Goal: Information Seeking & Learning: Learn about a topic

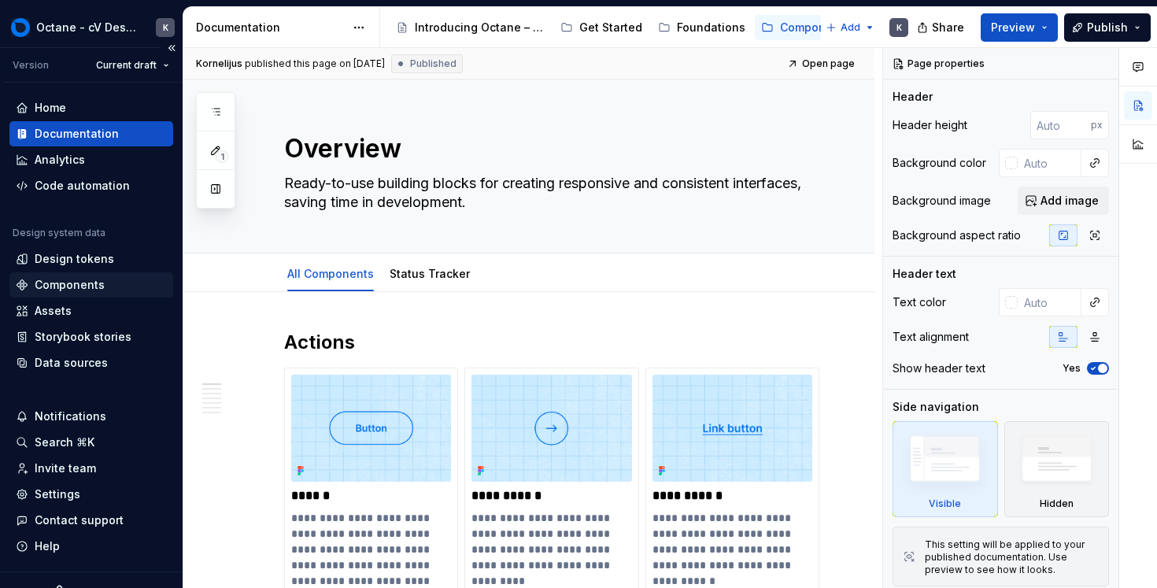
click at [85, 291] on div "Components" at bounding box center [70, 285] width 70 height 16
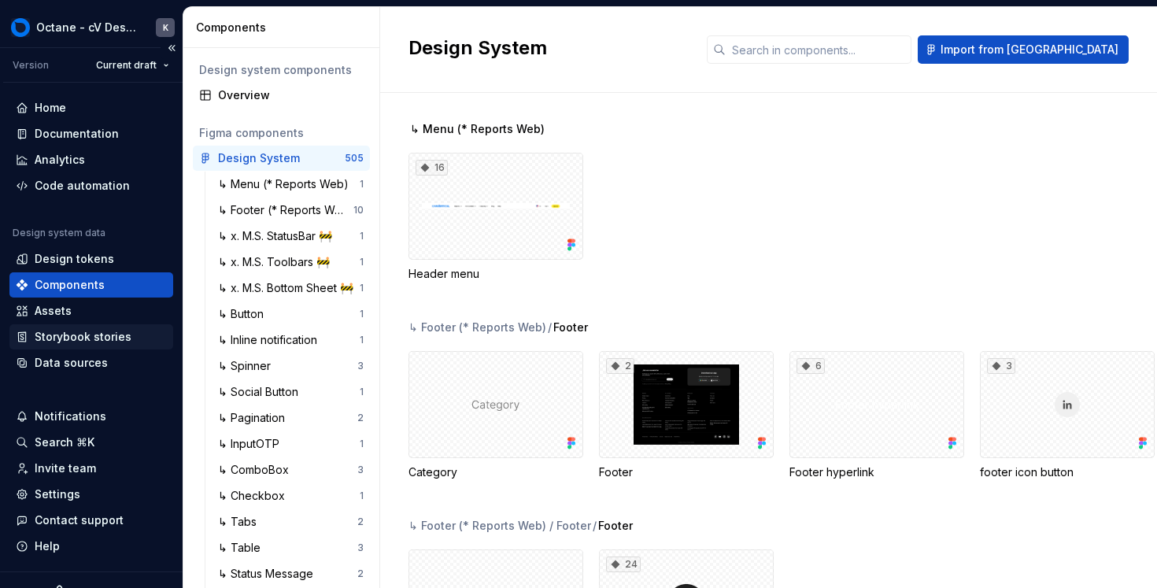
click at [97, 341] on div "Storybook stories" at bounding box center [83, 337] width 97 height 16
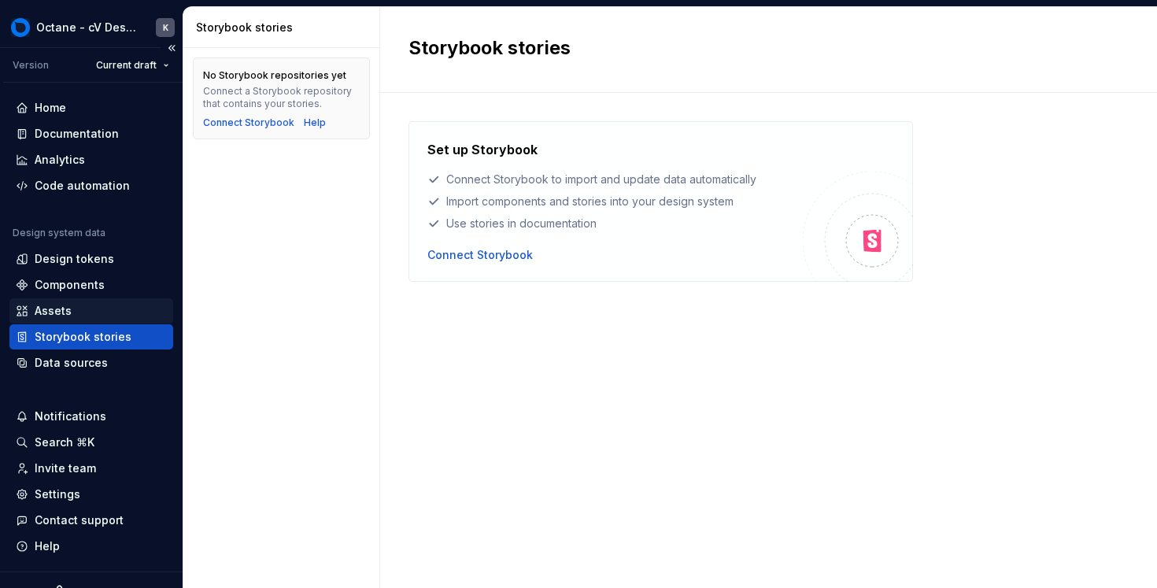
click at [61, 319] on div "Assets" at bounding box center [91, 310] width 164 height 25
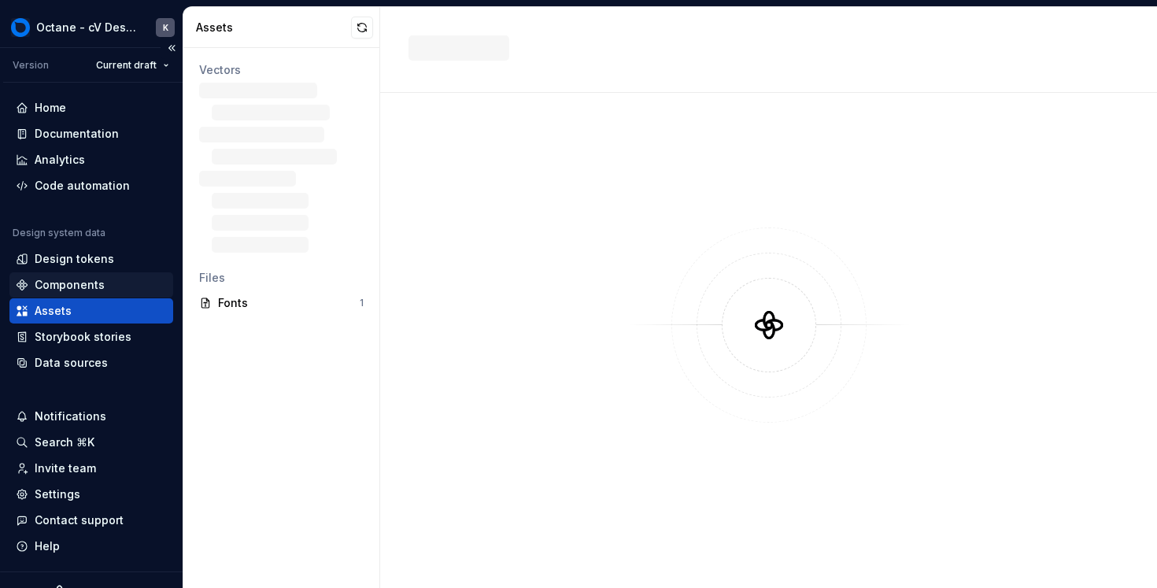
click at [57, 281] on div "Components" at bounding box center [70, 285] width 70 height 16
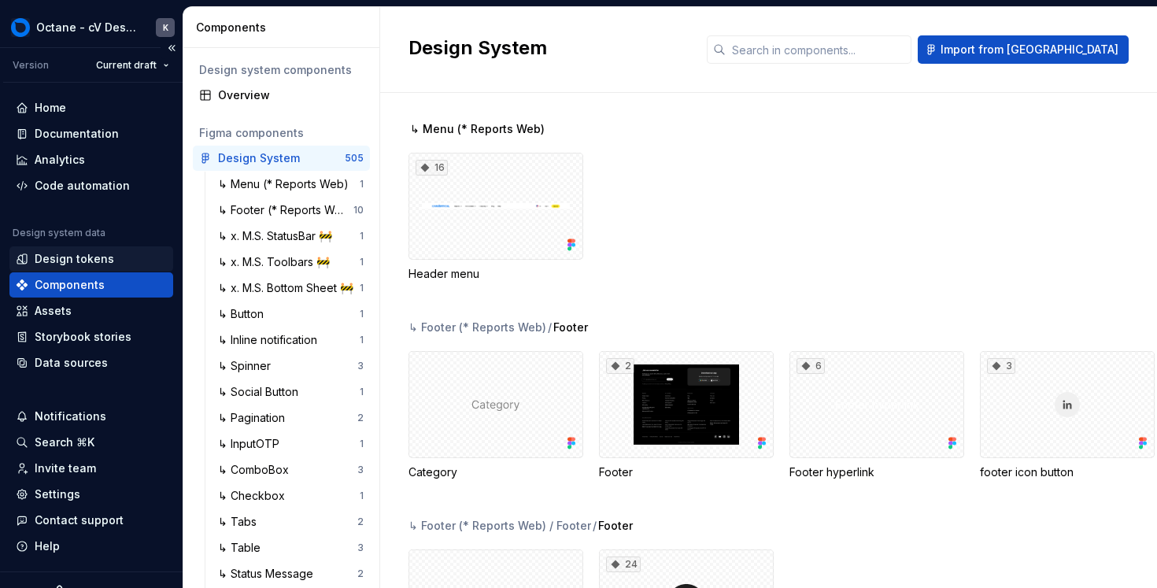
click at [62, 254] on div "Design tokens" at bounding box center [75, 259] width 80 height 16
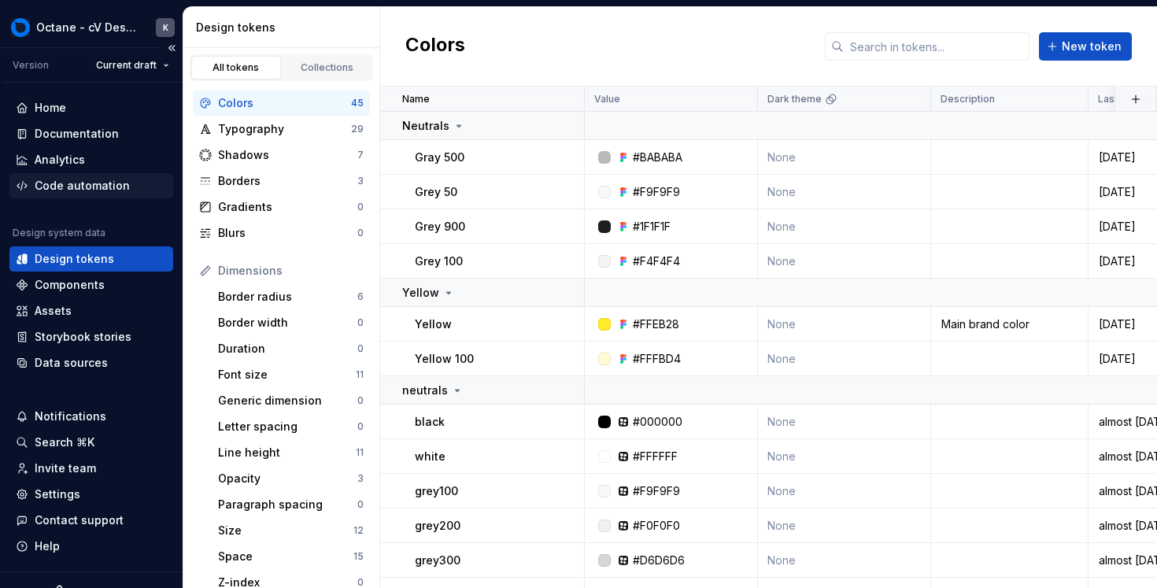
click at [68, 192] on div "Code automation" at bounding box center [82, 186] width 95 height 16
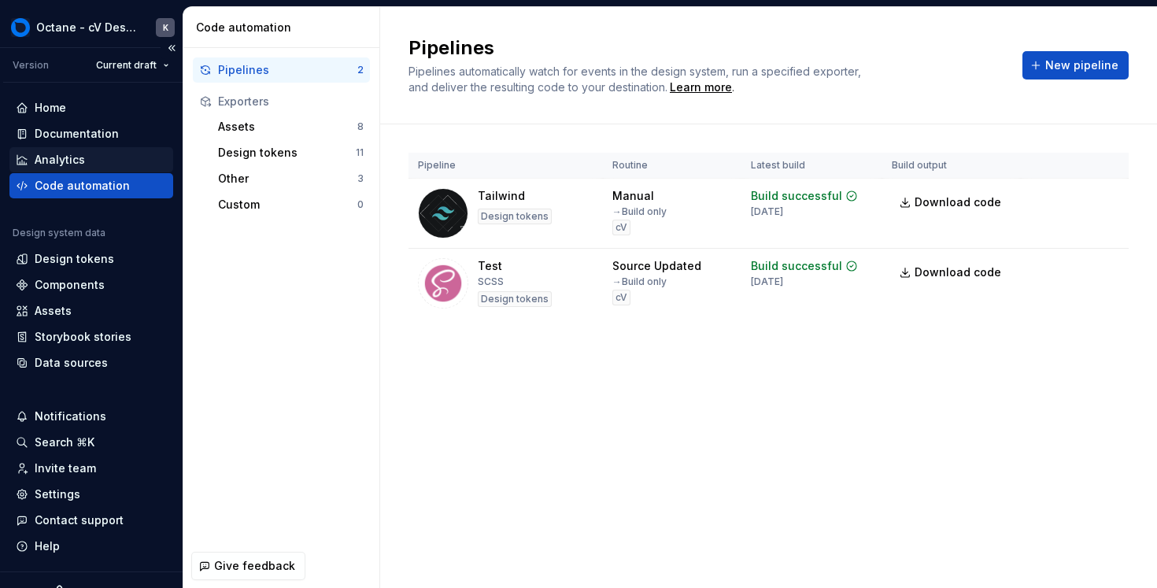
click at [65, 153] on div "Analytics" at bounding box center [60, 160] width 50 height 16
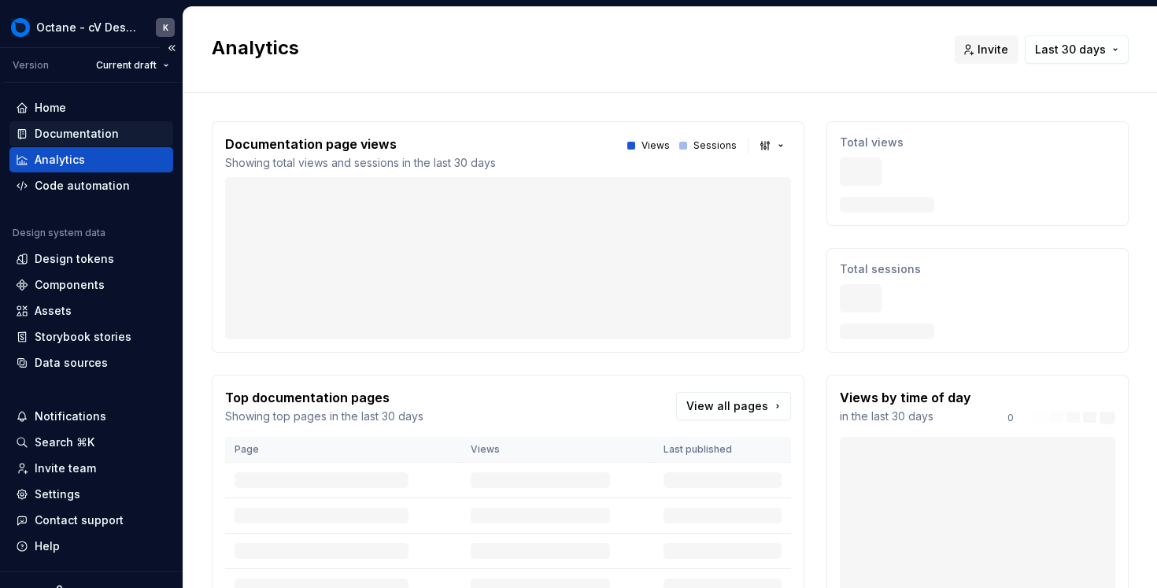
click at [76, 134] on div "Documentation" at bounding box center [77, 134] width 84 height 16
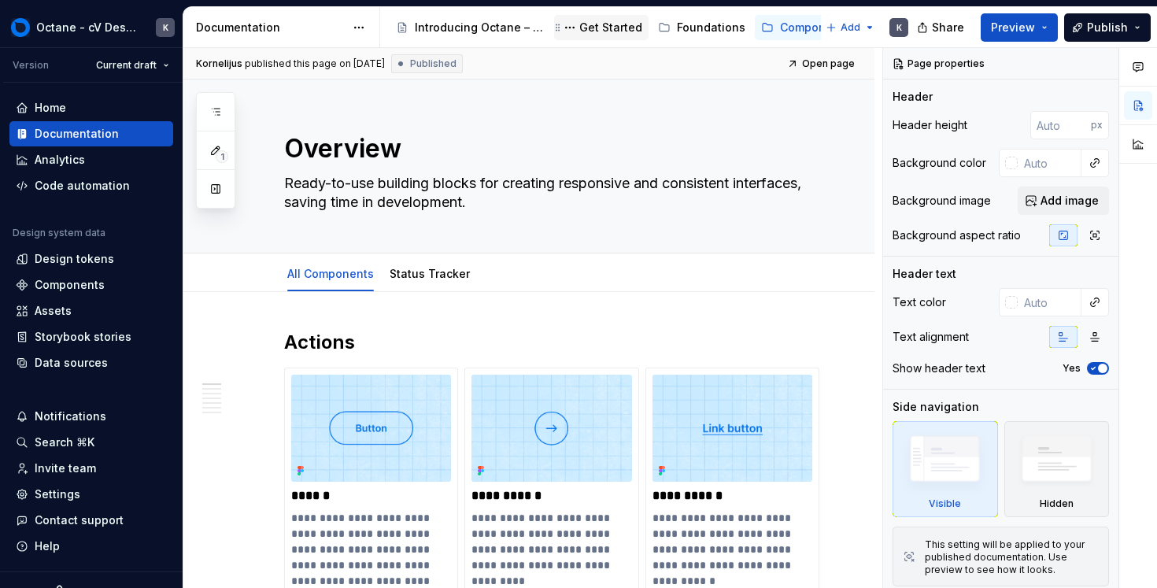
click at [595, 28] on div "Get Started" at bounding box center [610, 28] width 63 height 16
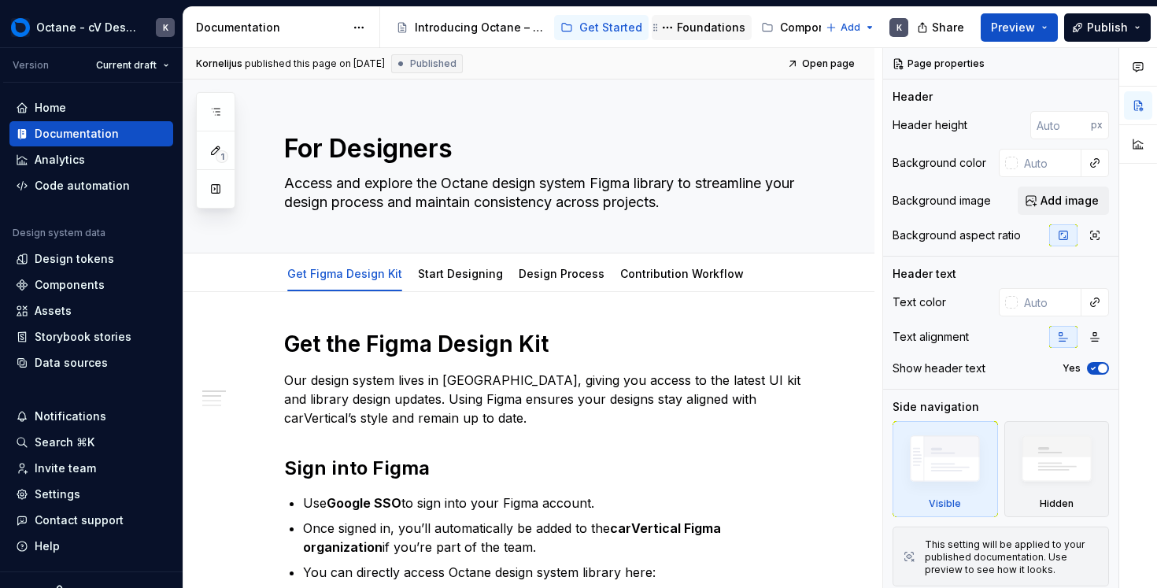
click at [678, 27] on div "Foundations" at bounding box center [711, 28] width 68 height 16
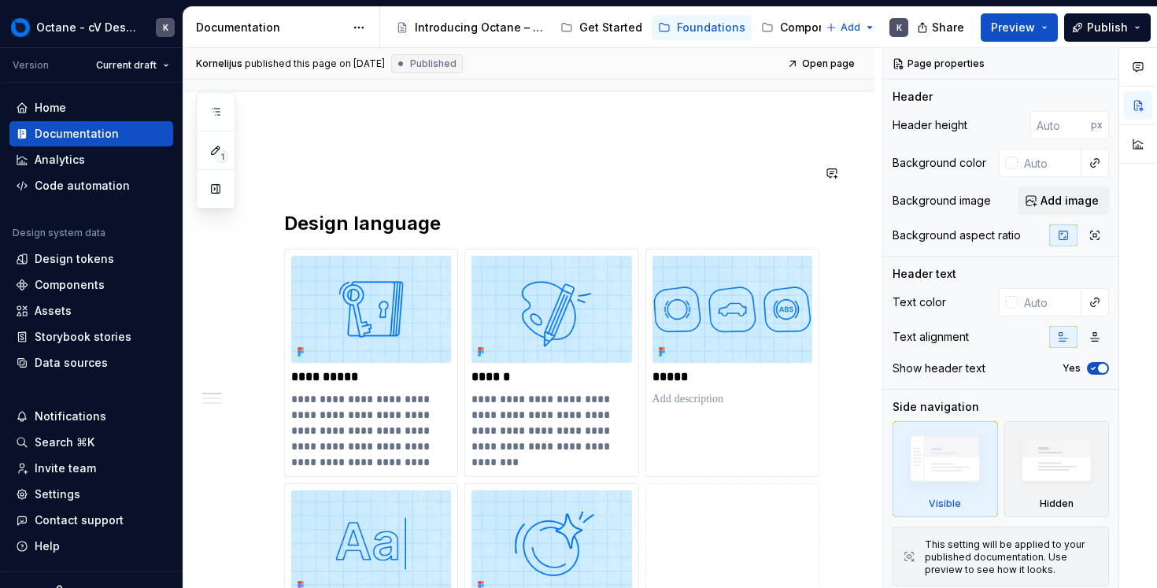
scroll to position [181, 0]
click at [772, 30] on button "Page tree" at bounding box center [770, 27] width 19 height 19
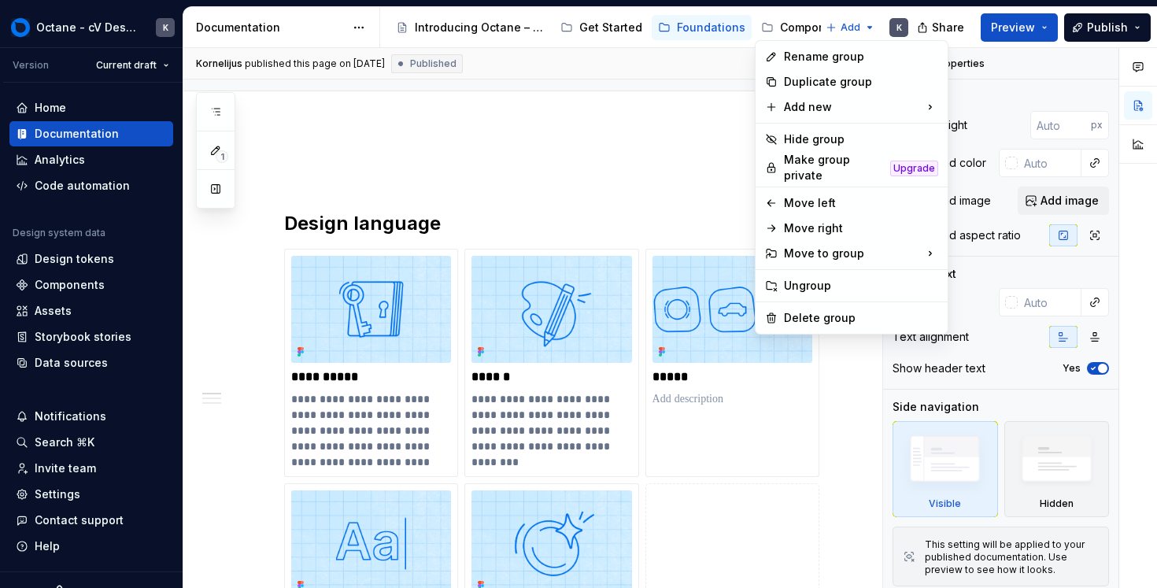
click at [771, 29] on html "Octane - cV Design System K Version Current draft Home Documentation Analytics …" at bounding box center [578, 294] width 1157 height 588
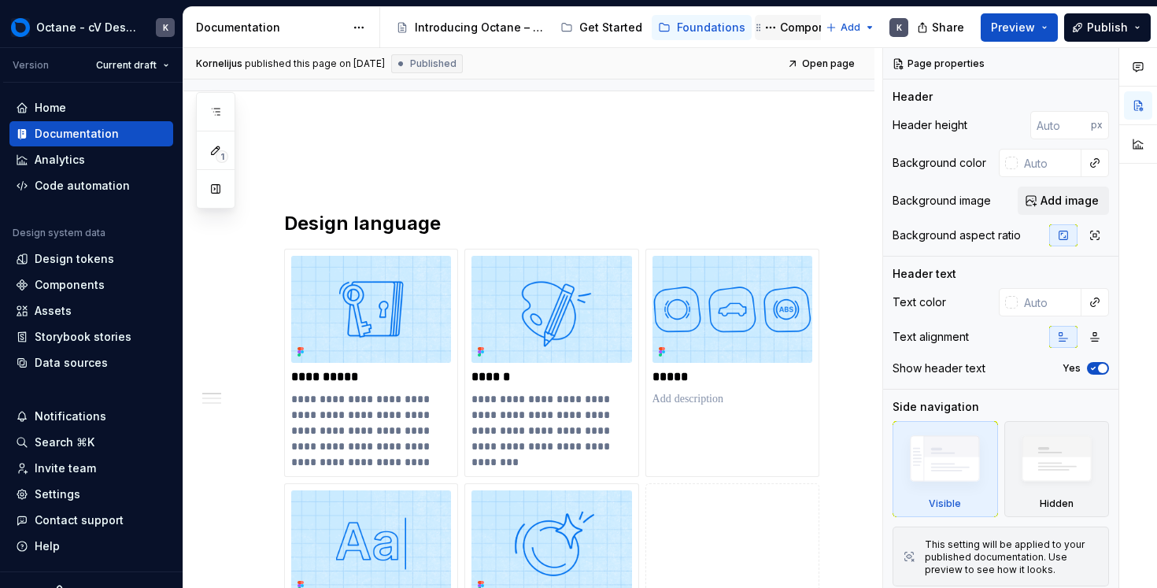
click at [789, 29] on div "Components" at bounding box center [815, 28] width 70 height 16
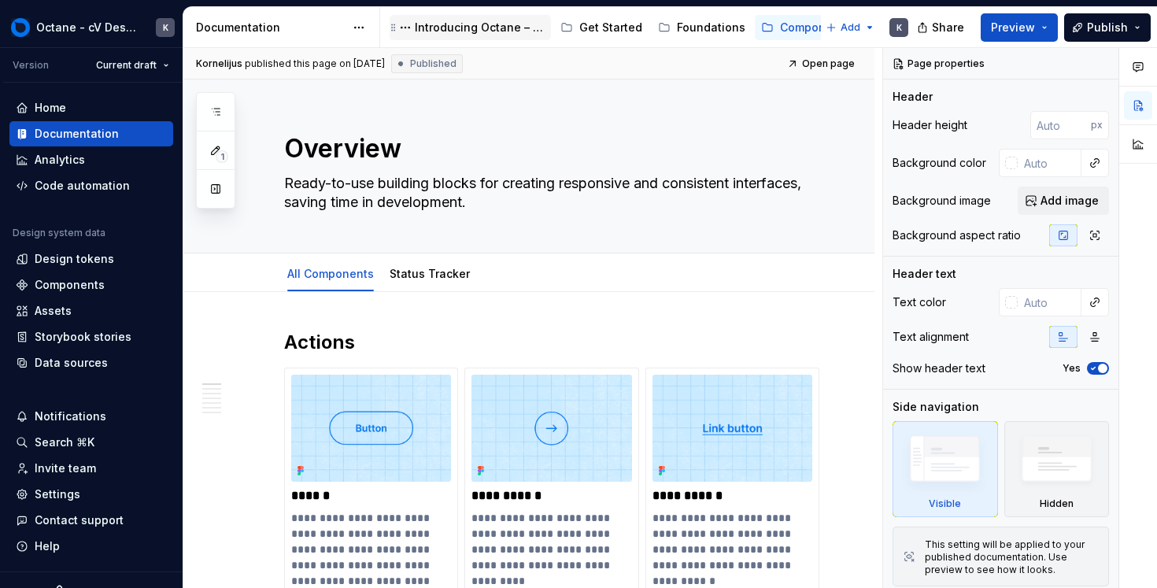
click at [481, 39] on div "Introducing Octane – a single source of truth for brand, design, and content." at bounding box center [470, 27] width 161 height 25
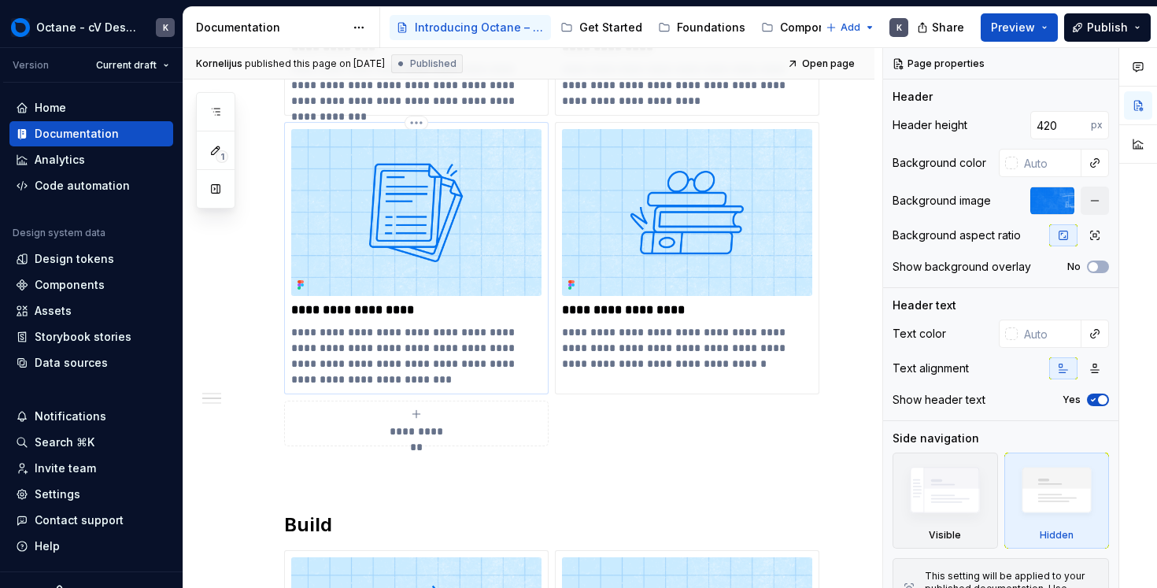
scroll to position [714, 0]
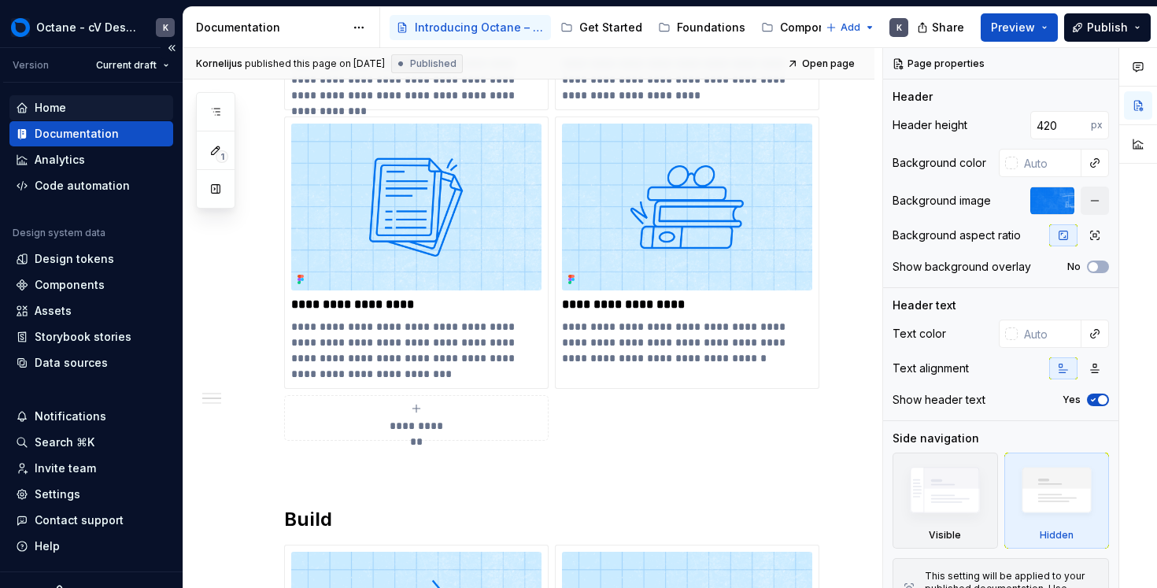
type textarea "*"
click at [92, 114] on div "Home" at bounding box center [91, 108] width 151 height 16
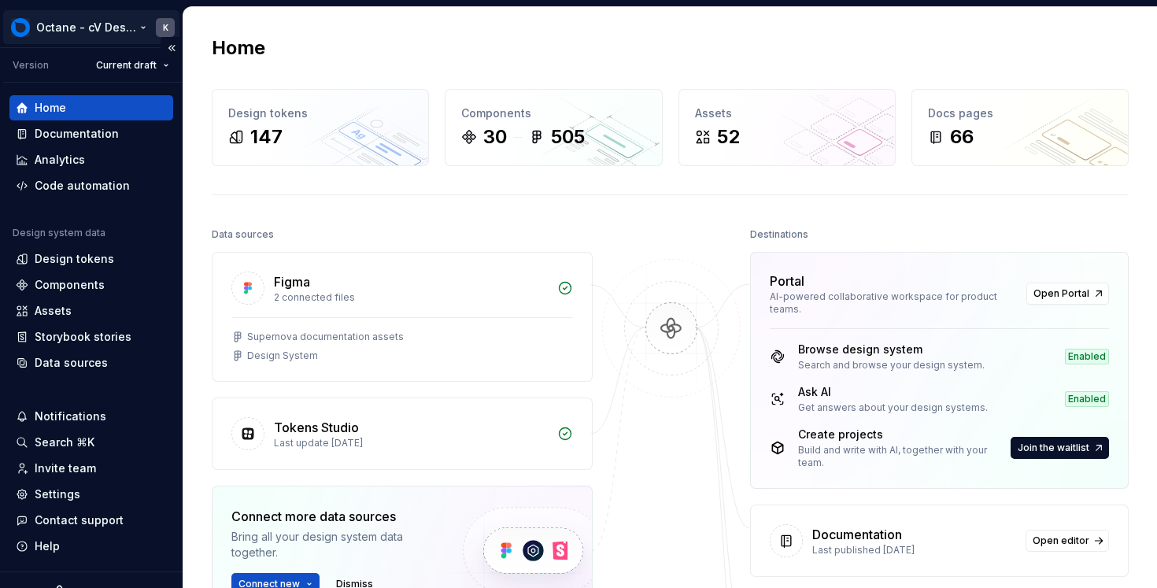
click at [164, 27] on html "Octane - cV Design System K Version Current draft Home Documentation Analytics …" at bounding box center [578, 294] width 1157 height 588
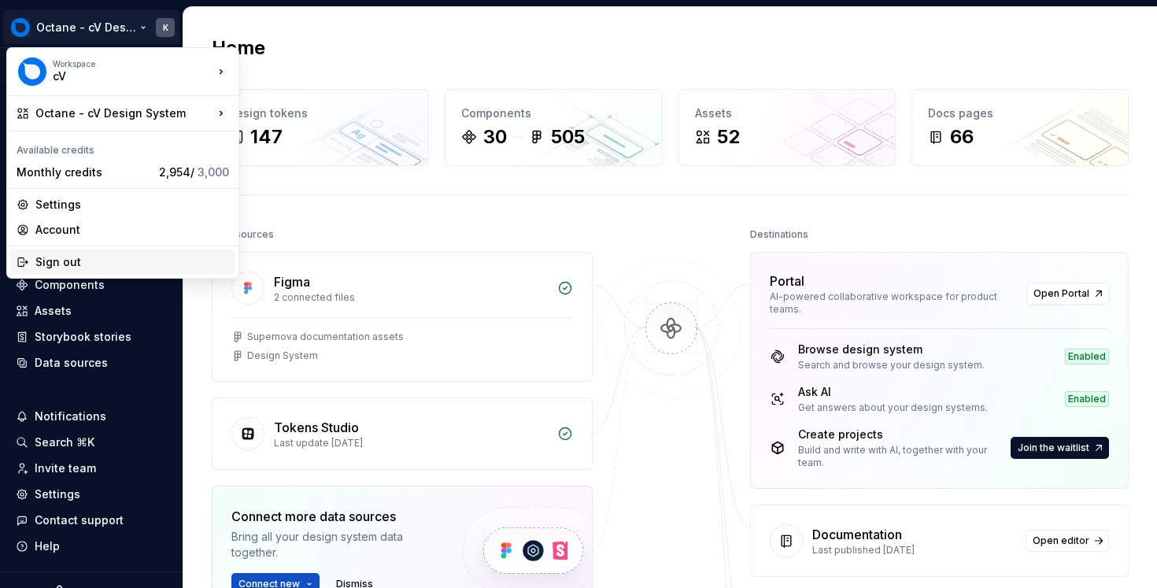
click at [77, 258] on div "Sign out" at bounding box center [132, 262] width 194 height 16
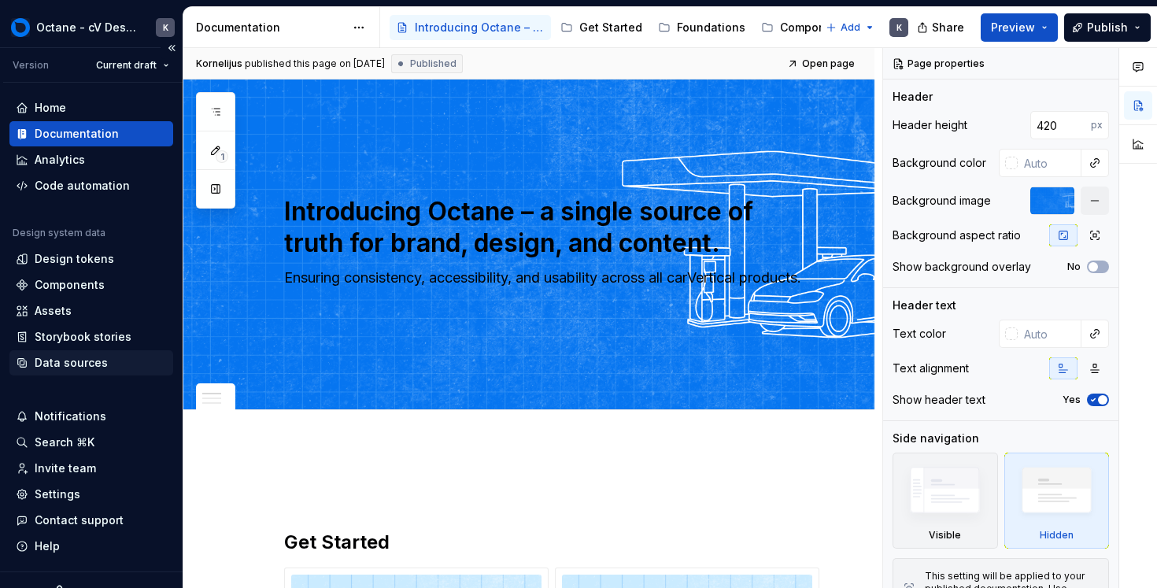
click at [87, 369] on div "Data sources" at bounding box center [71, 363] width 73 height 16
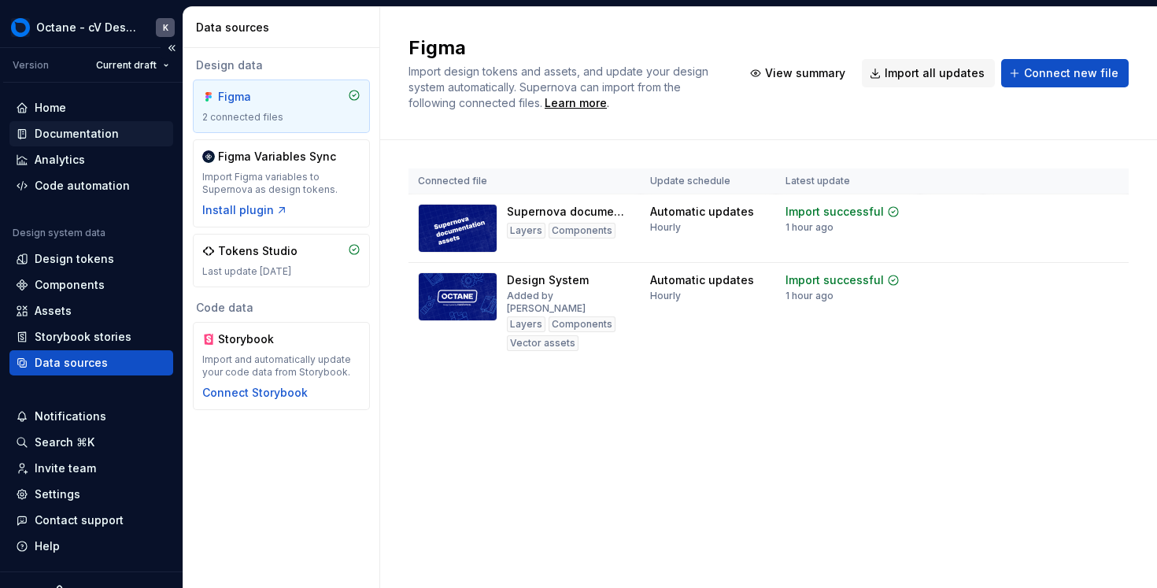
click at [90, 132] on div "Documentation" at bounding box center [77, 134] width 84 height 16
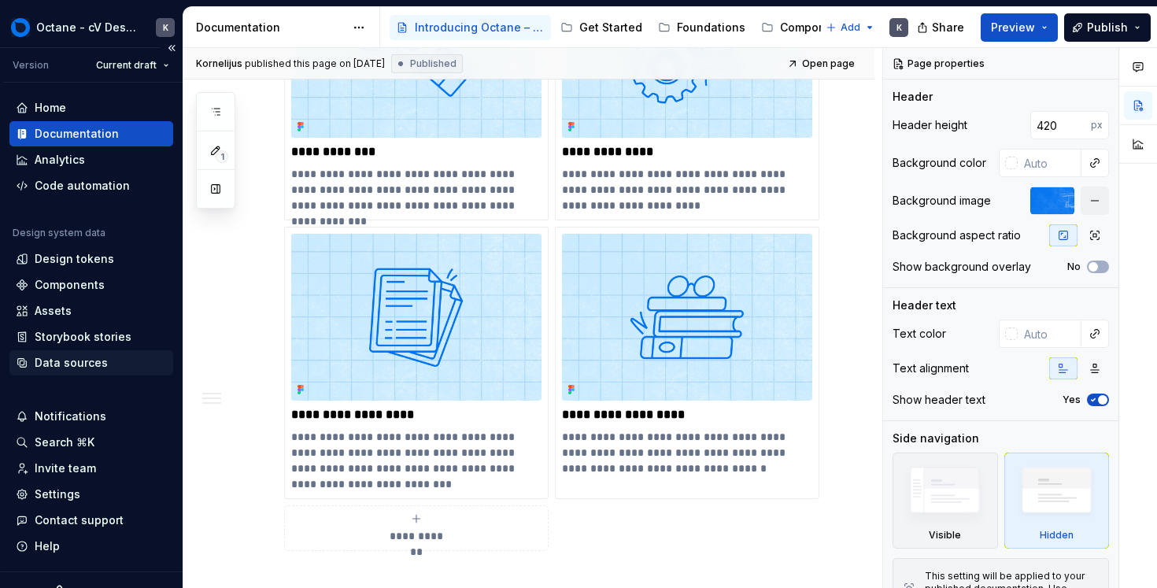
scroll to position [25, 0]
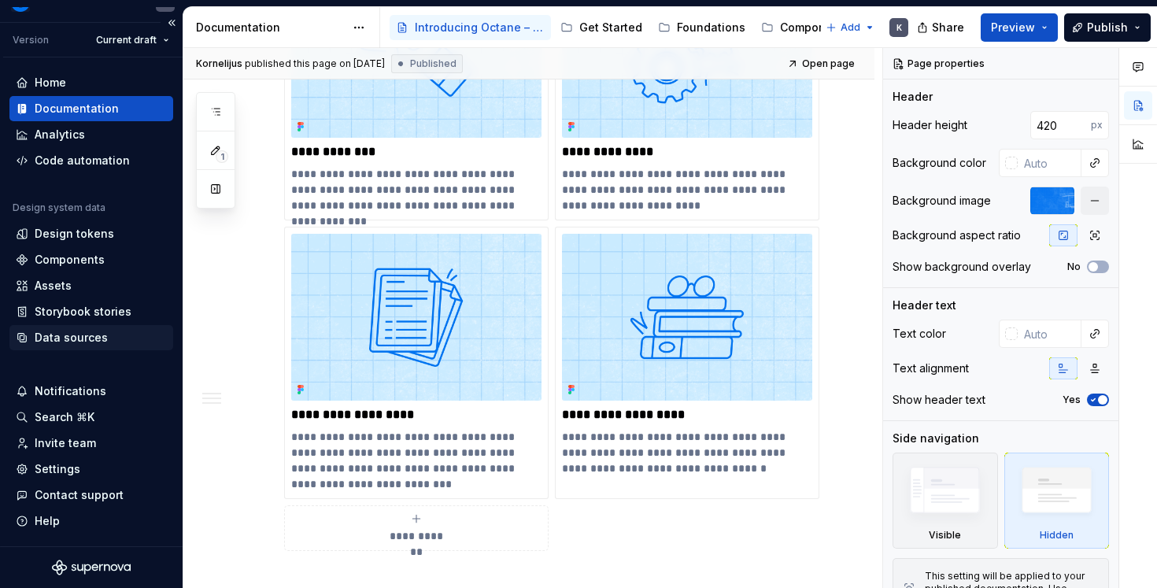
click at [101, 342] on div "Data sources" at bounding box center [71, 338] width 73 height 16
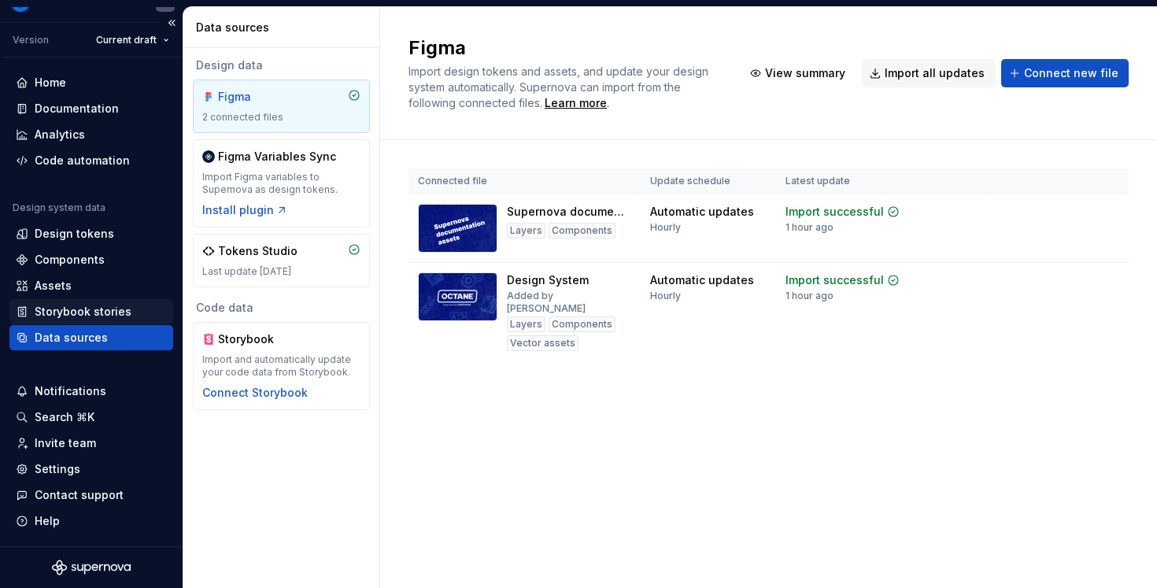
click at [73, 313] on div "Storybook stories" at bounding box center [83, 312] width 97 height 16
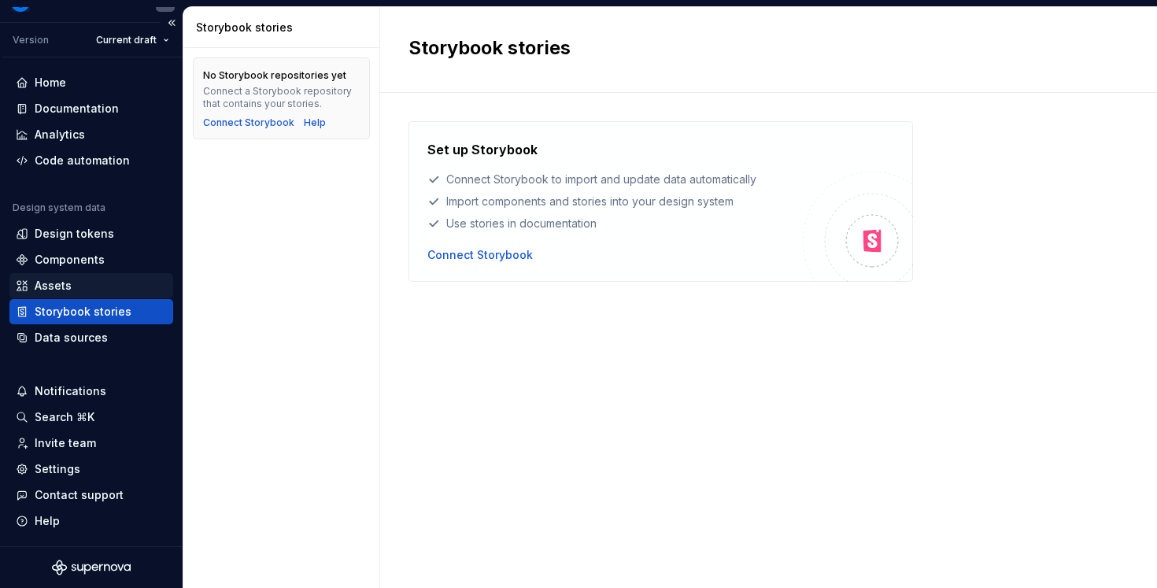
click at [119, 281] on div "Assets" at bounding box center [91, 286] width 151 height 16
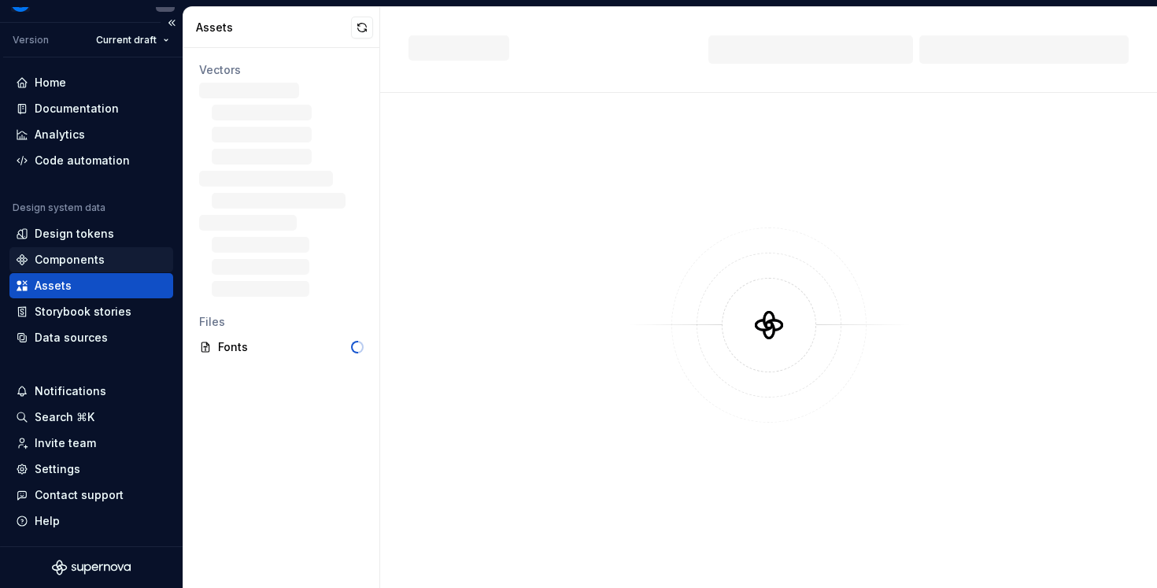
click at [114, 256] on div "Components" at bounding box center [91, 260] width 151 height 16
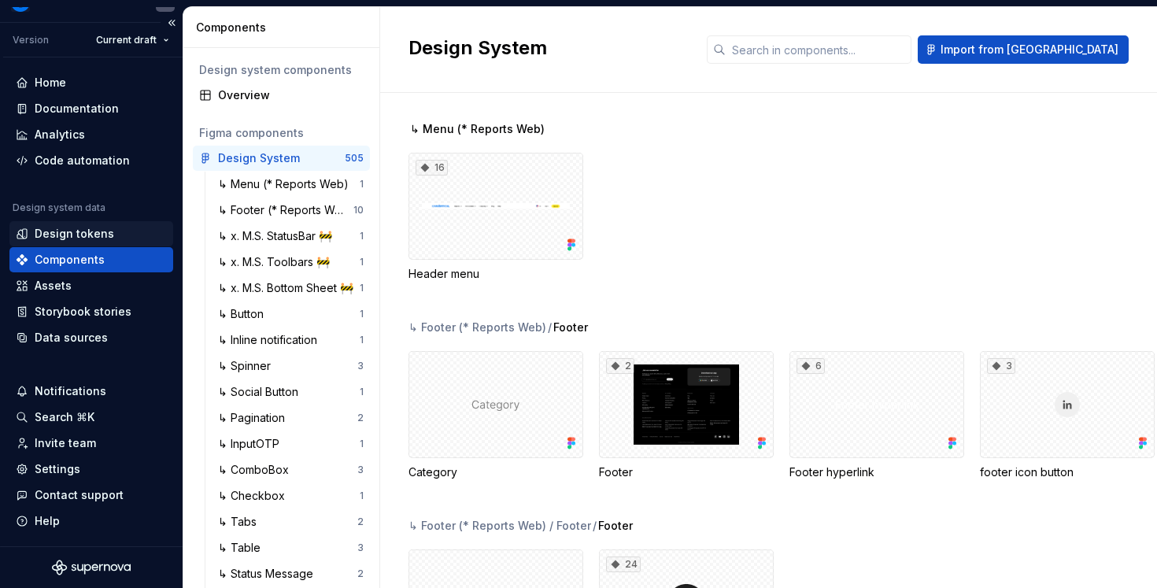
click at [113, 237] on div "Design tokens" at bounding box center [91, 234] width 151 height 16
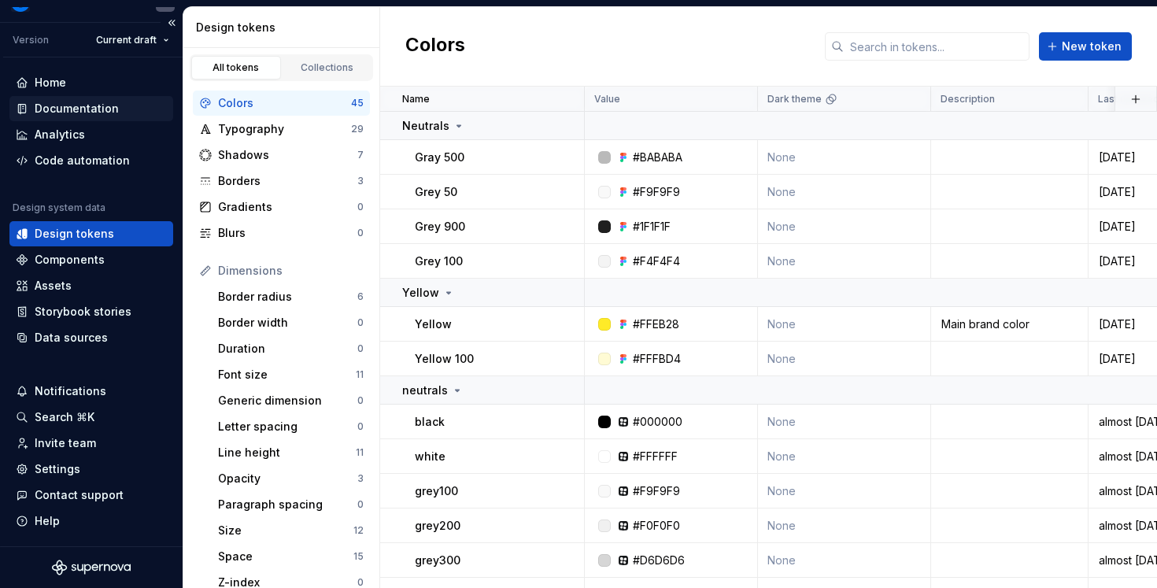
click at [124, 109] on div "Documentation" at bounding box center [91, 109] width 151 height 16
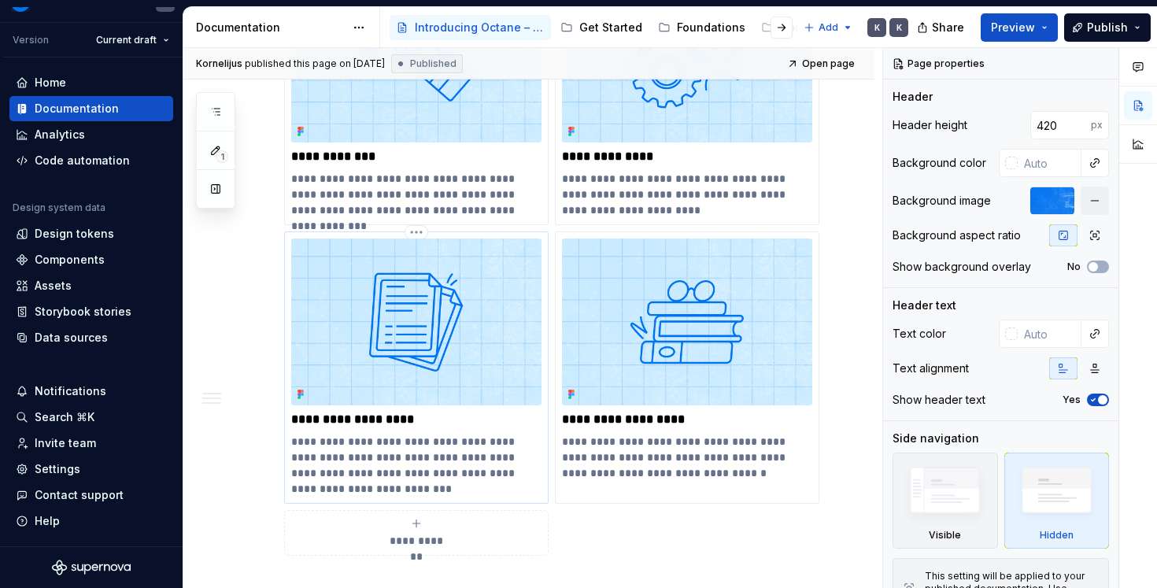
scroll to position [602, 0]
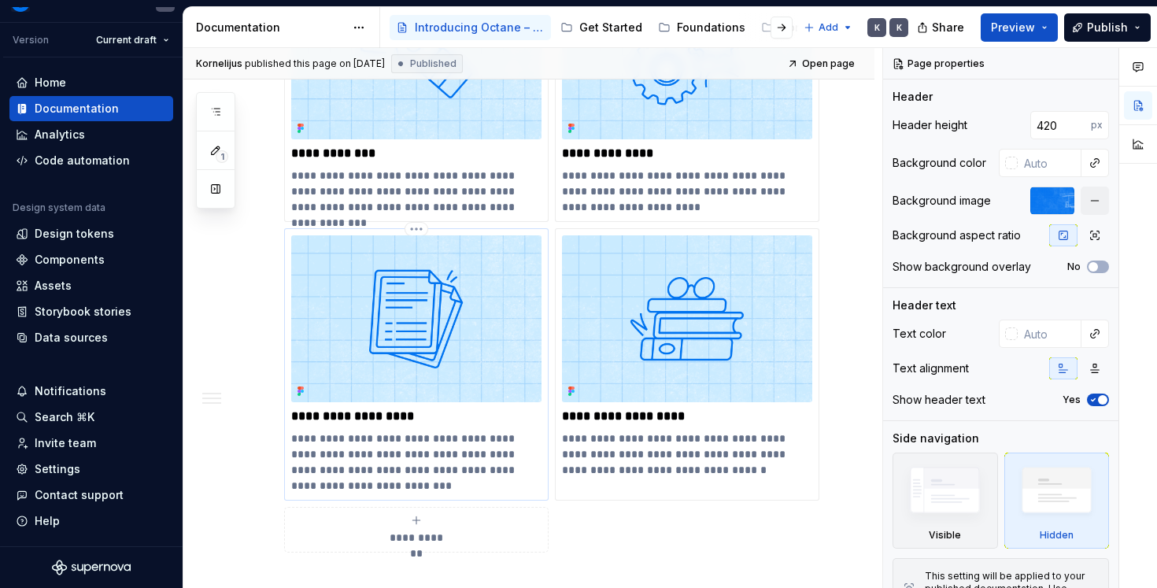
click at [416, 377] on img at bounding box center [416, 318] width 250 height 167
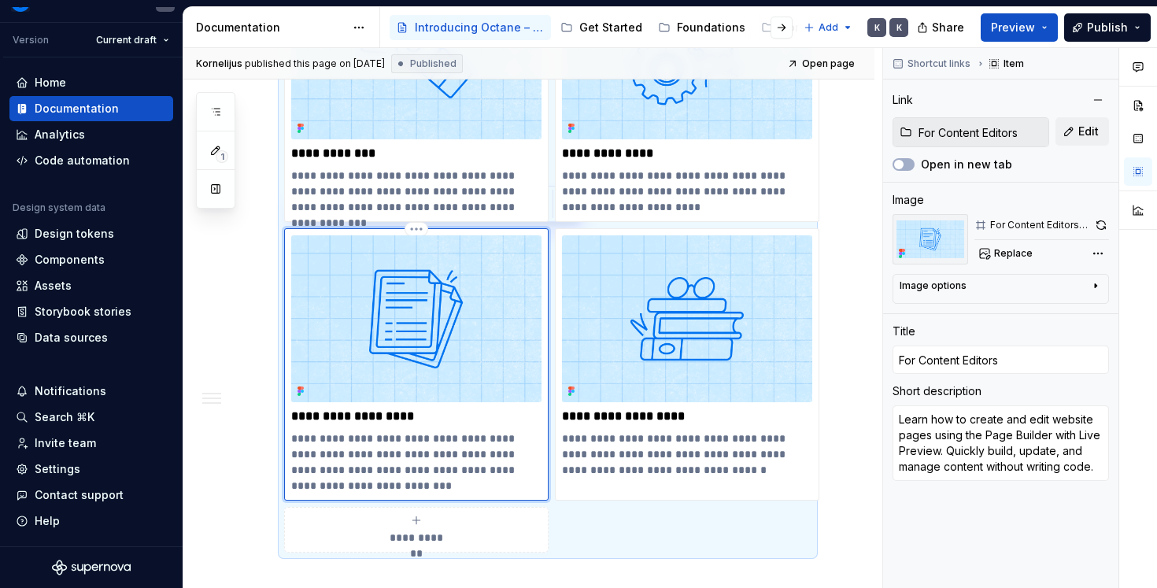
click at [416, 377] on img at bounding box center [416, 318] width 250 height 167
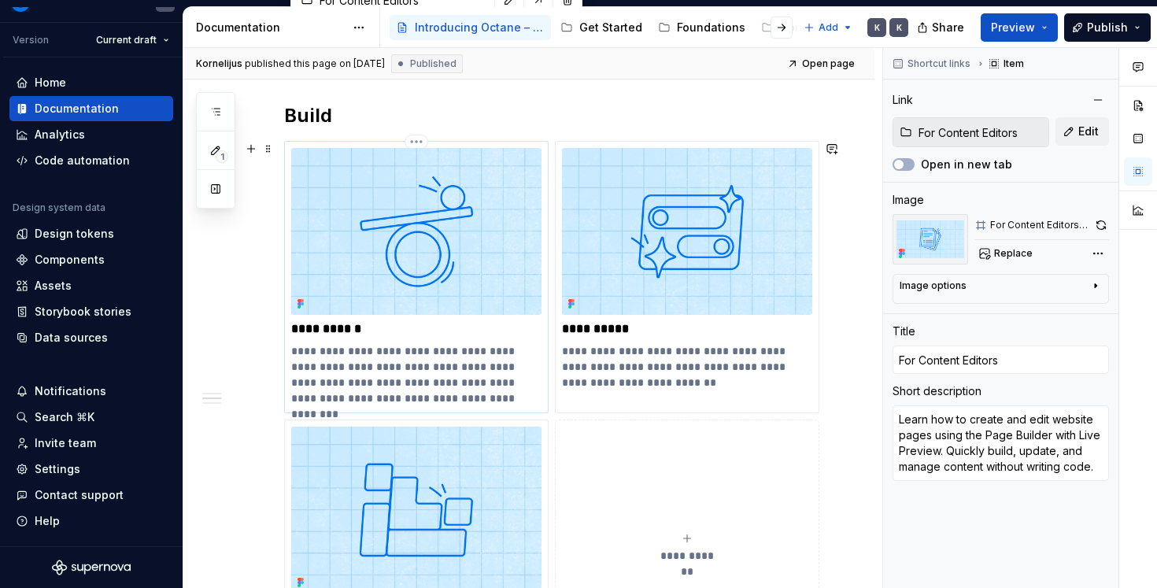
scroll to position [1131, 0]
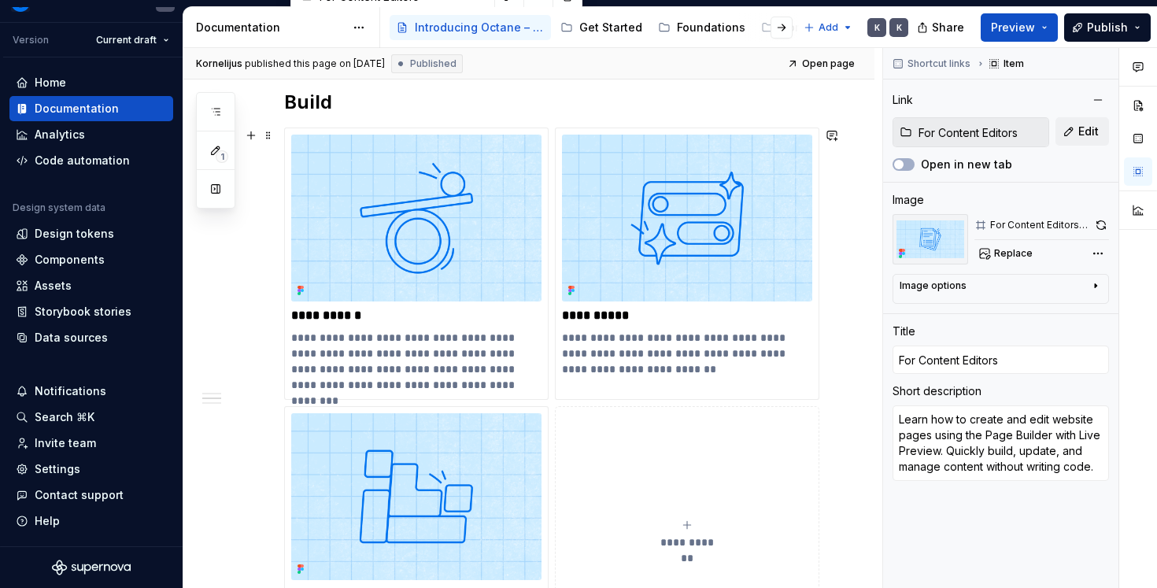
click at [266, 404] on div "**********" at bounding box center [528, 267] width 691 height 1907
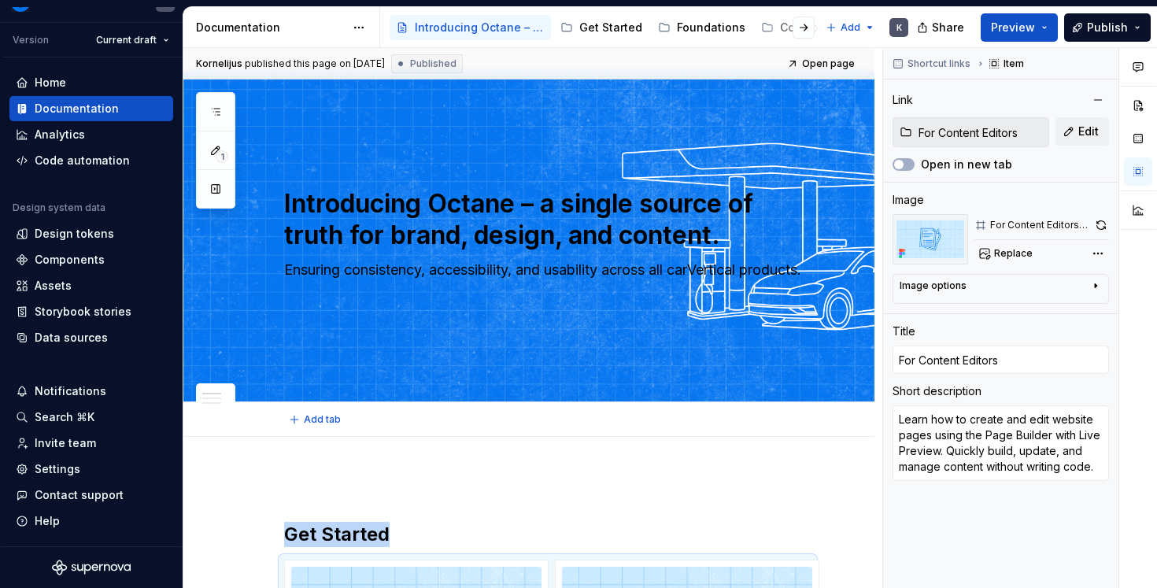
scroll to position [0, 0]
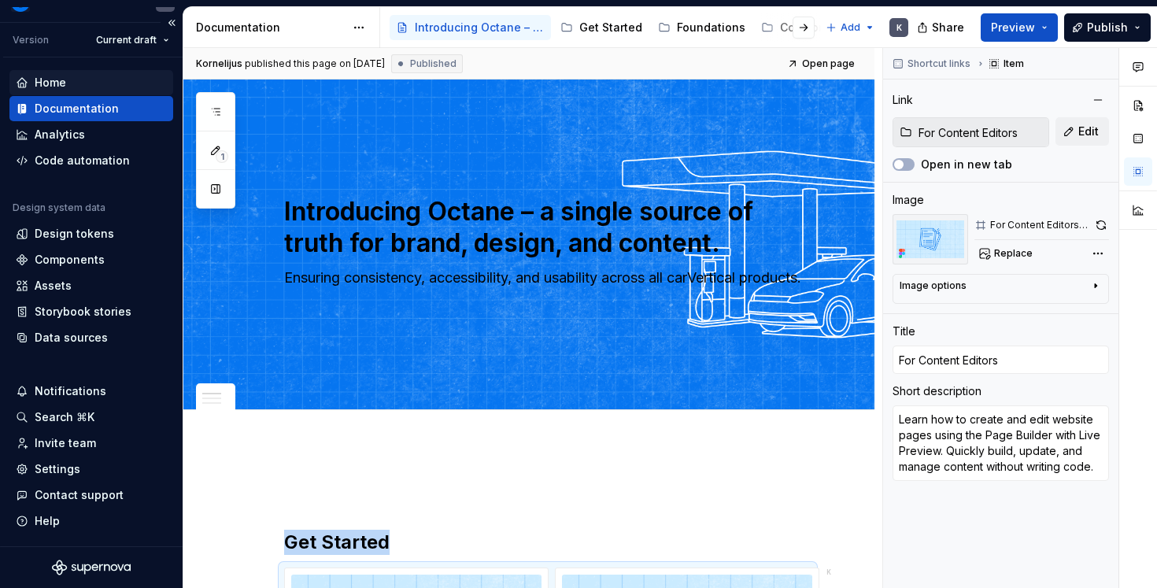
click at [91, 79] on div "Home" at bounding box center [91, 83] width 151 height 16
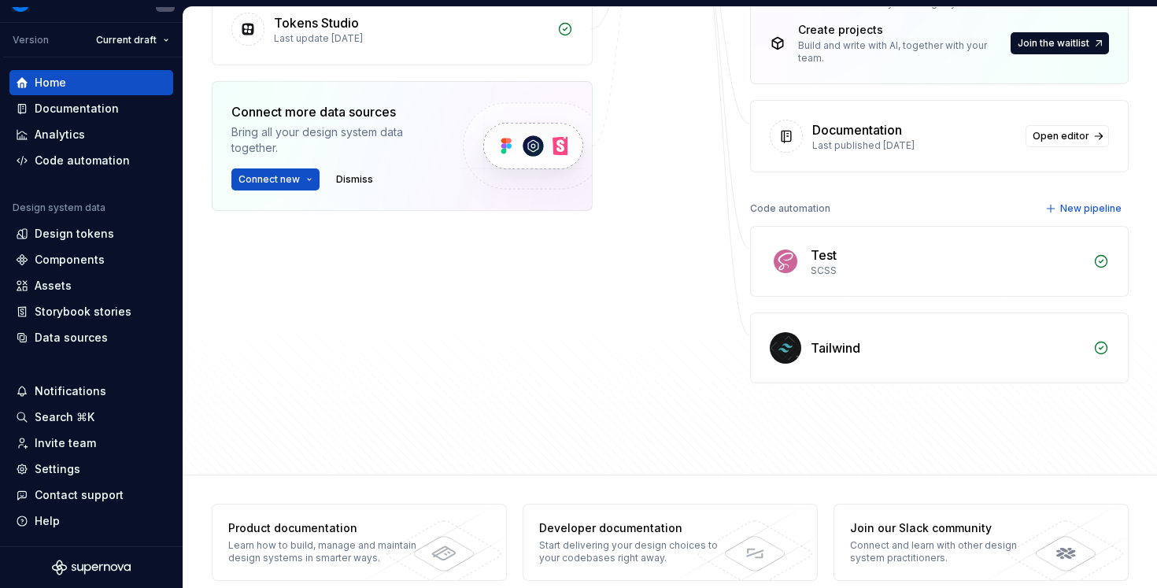
scroll to position [406, 0]
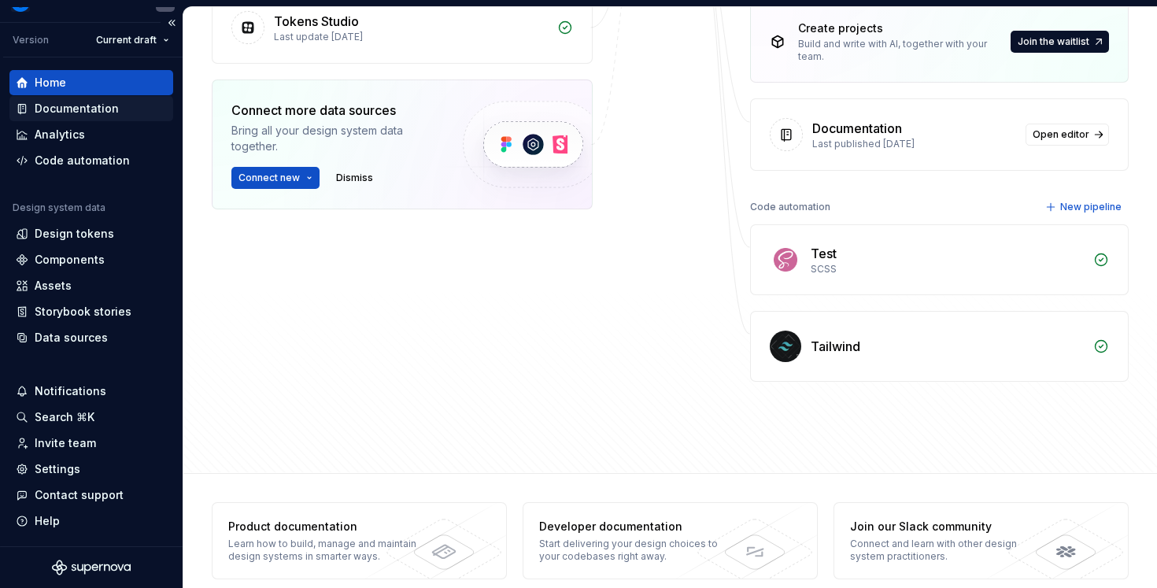
click at [108, 115] on div "Documentation" at bounding box center [77, 109] width 84 height 16
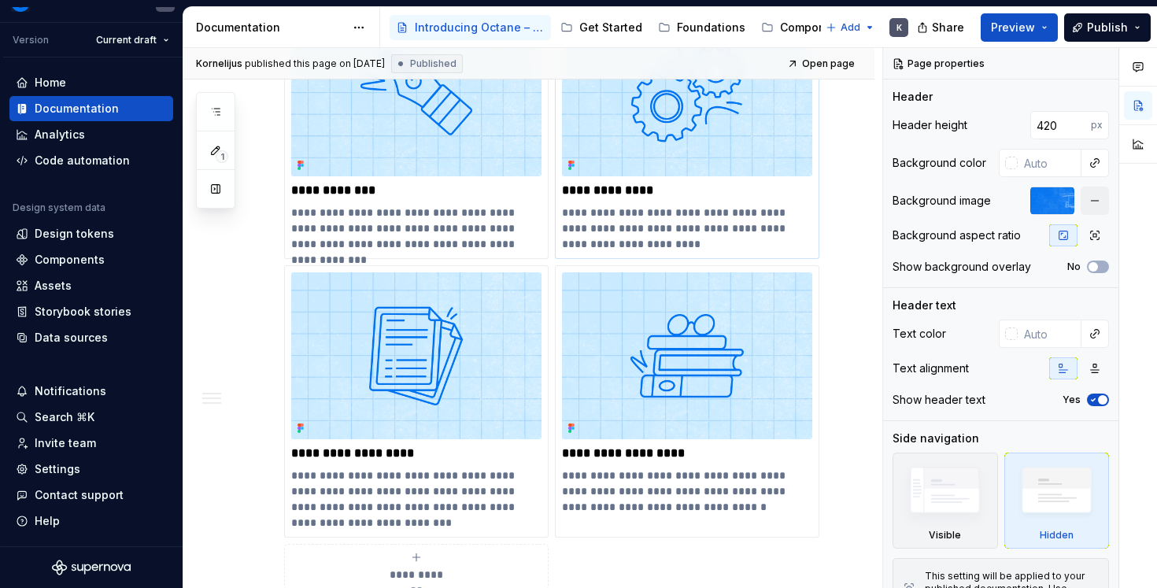
scroll to position [561, 0]
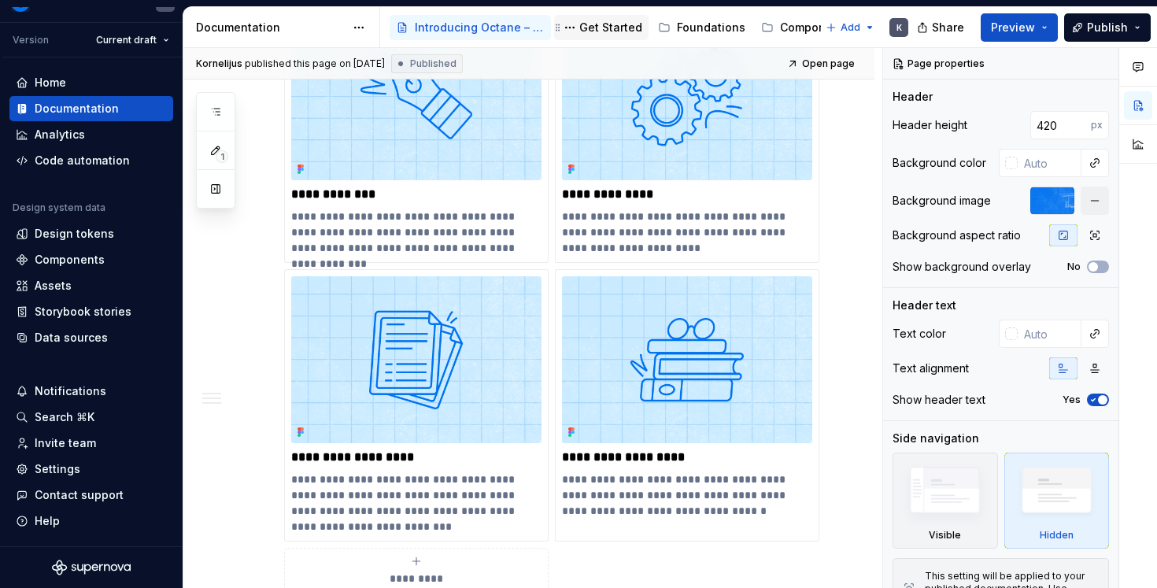
click at [601, 16] on div "Get Started" at bounding box center [601, 27] width 94 height 25
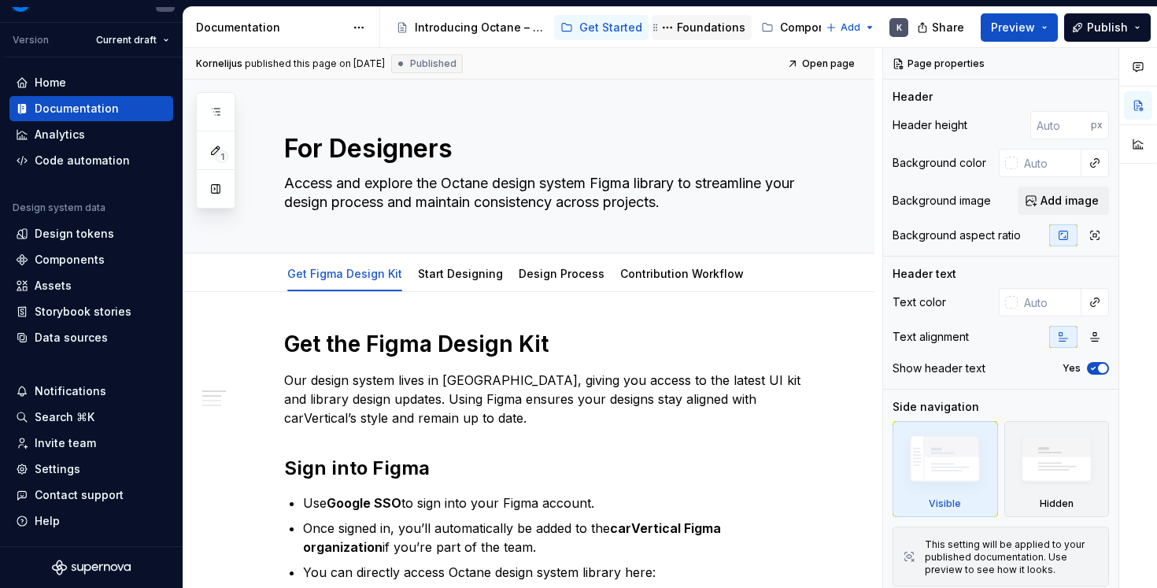
click at [677, 33] on div "Foundations" at bounding box center [711, 28] width 68 height 16
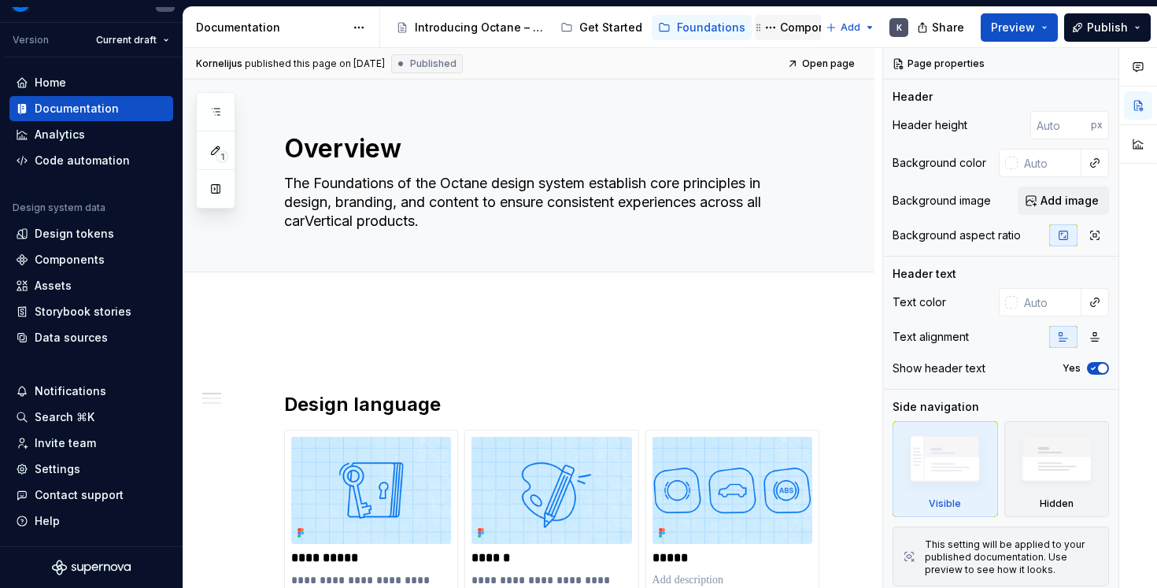
click at [790, 34] on div "Components" at bounding box center [815, 28] width 70 height 16
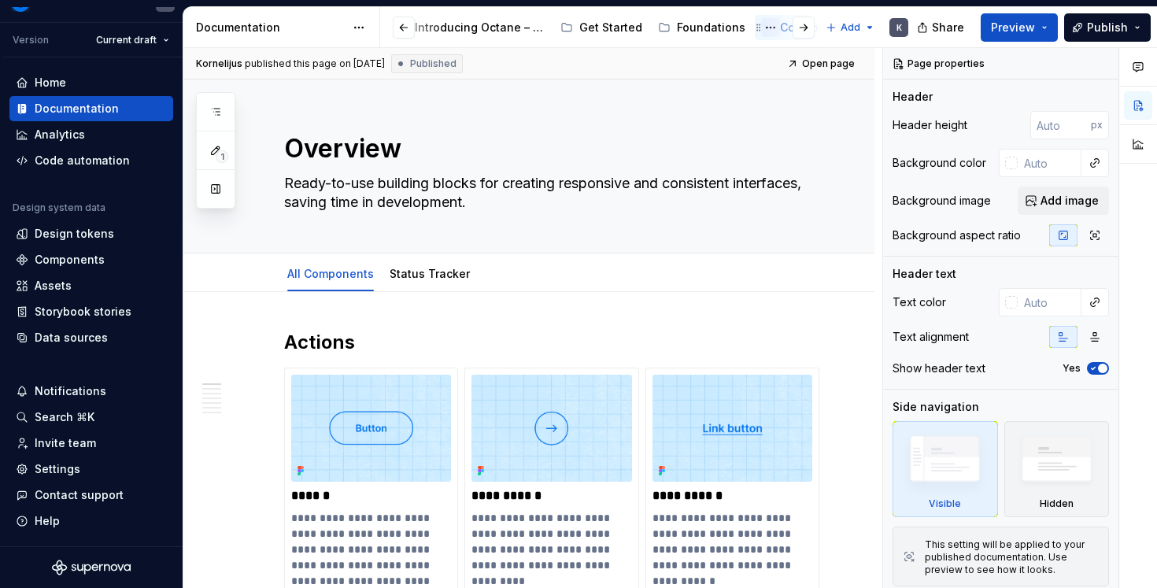
scroll to position [0, 103]
click at [784, 29] on div "Patterns" at bounding box center [805, 28] width 46 height 16
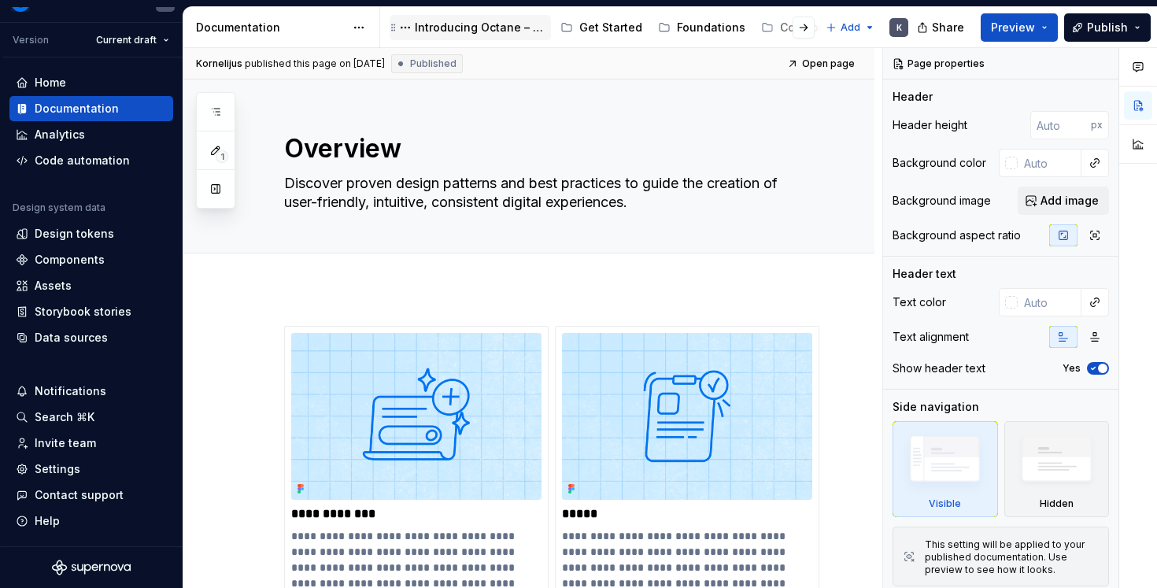
click at [493, 28] on div "Introducing Octane – a single source of truth for brand, design, and content." at bounding box center [480, 28] width 130 height 16
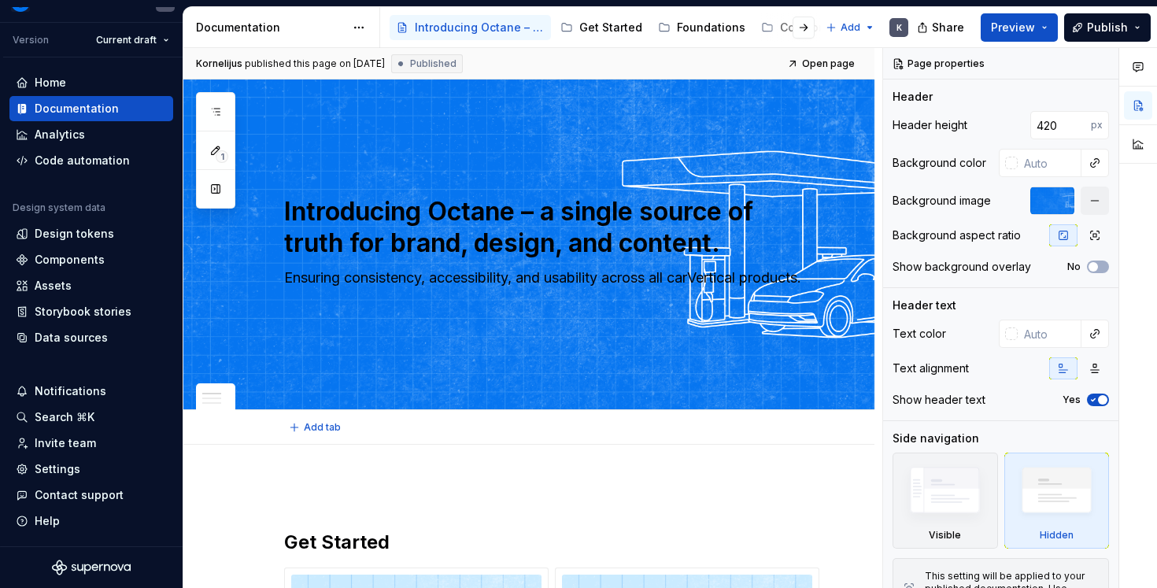
type textarea "*"
